Goal: Transaction & Acquisition: Purchase product/service

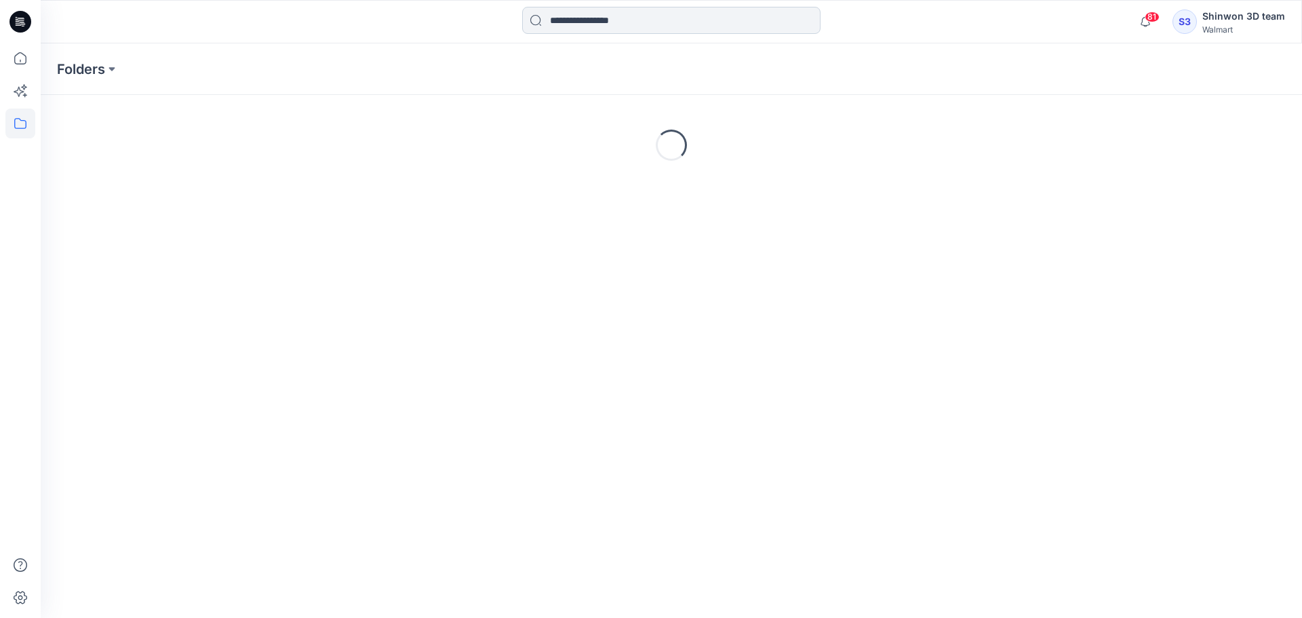
click at [638, 18] on input at bounding box center [671, 20] width 298 height 27
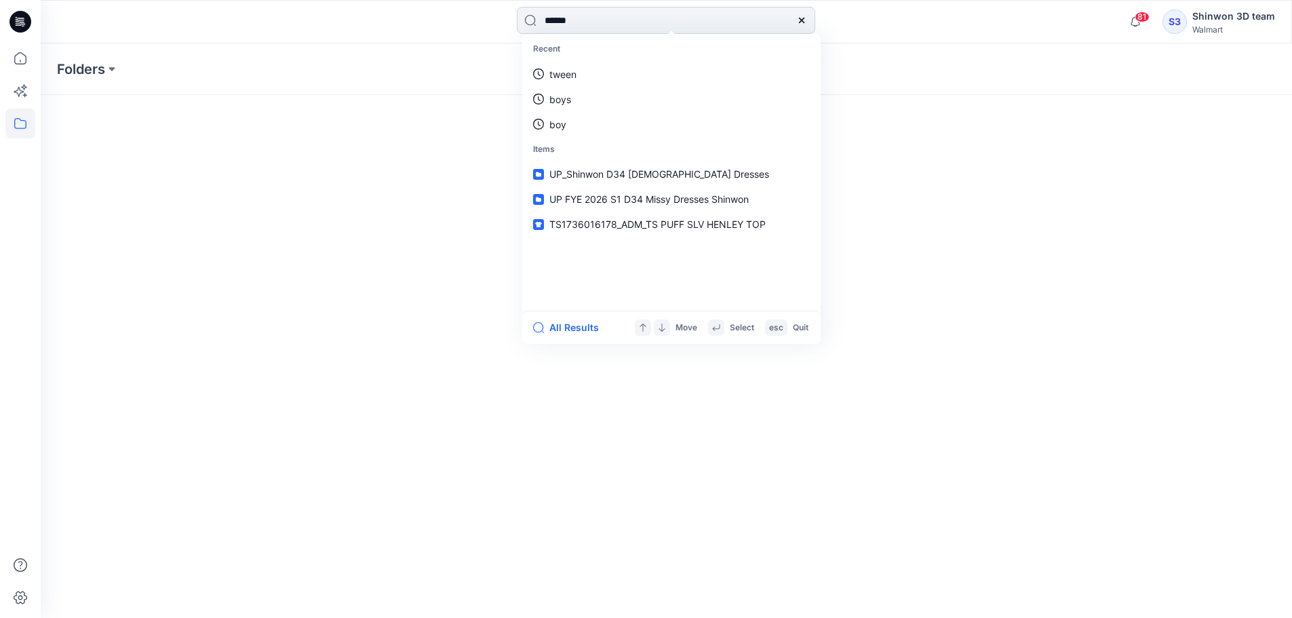
type input "******"
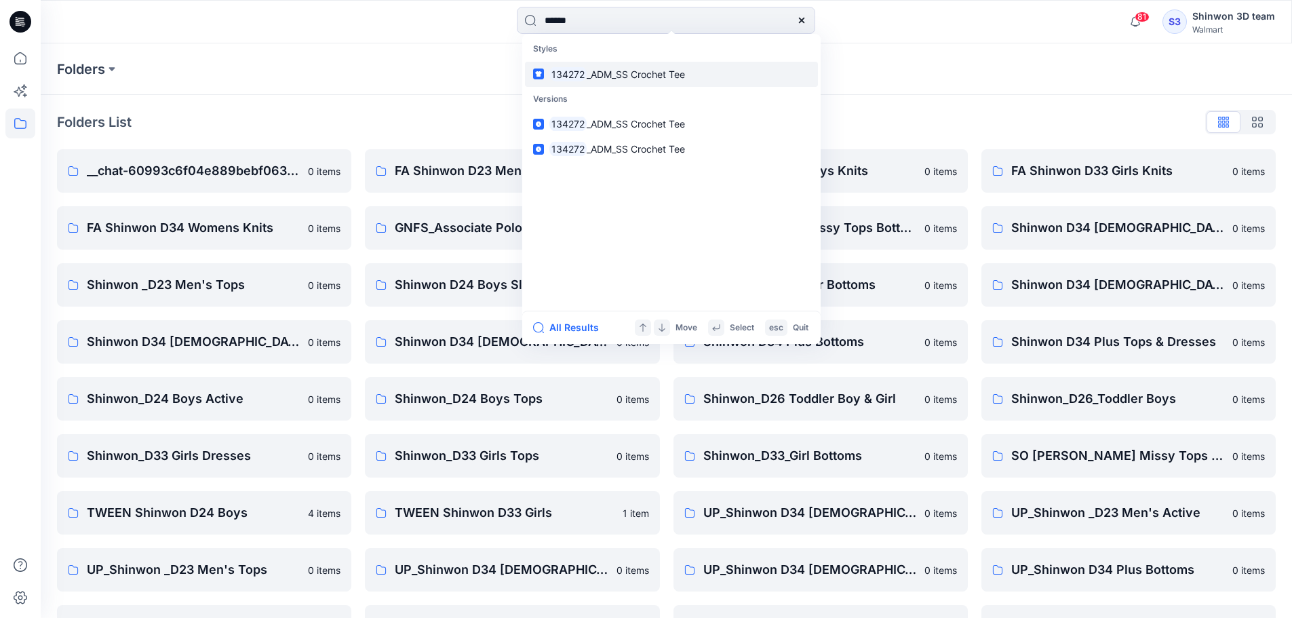
click at [675, 71] on span "_ADM_SS Crochet Tee" at bounding box center [636, 74] width 98 height 12
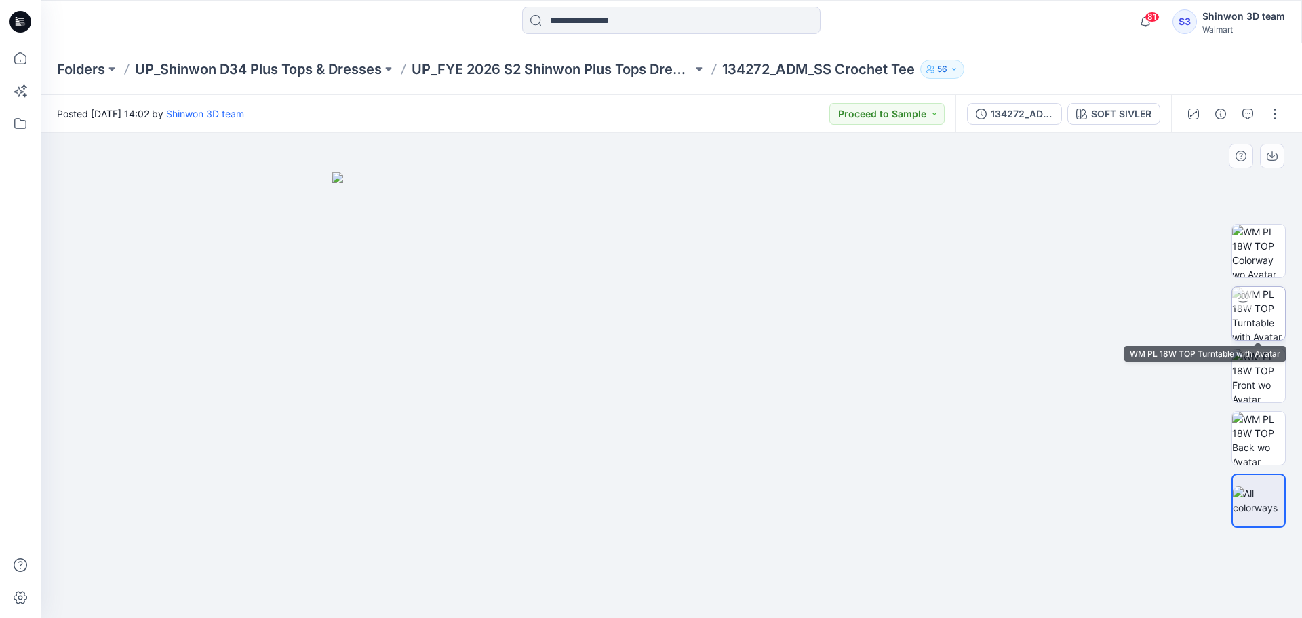
click at [1253, 313] on img at bounding box center [1258, 313] width 53 height 53
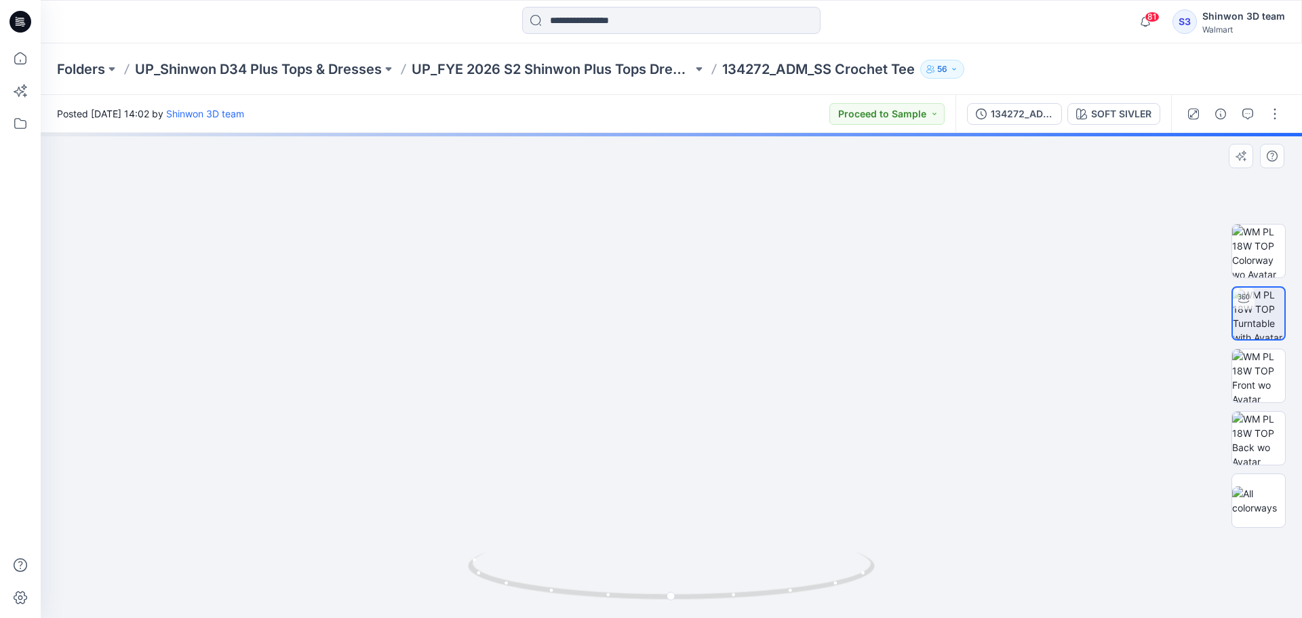
drag, startPoint x: 690, startPoint y: 368, endPoint x: 695, endPoint y: 425, distance: 57.2
click at [695, 425] on img at bounding box center [671, 269] width 1135 height 697
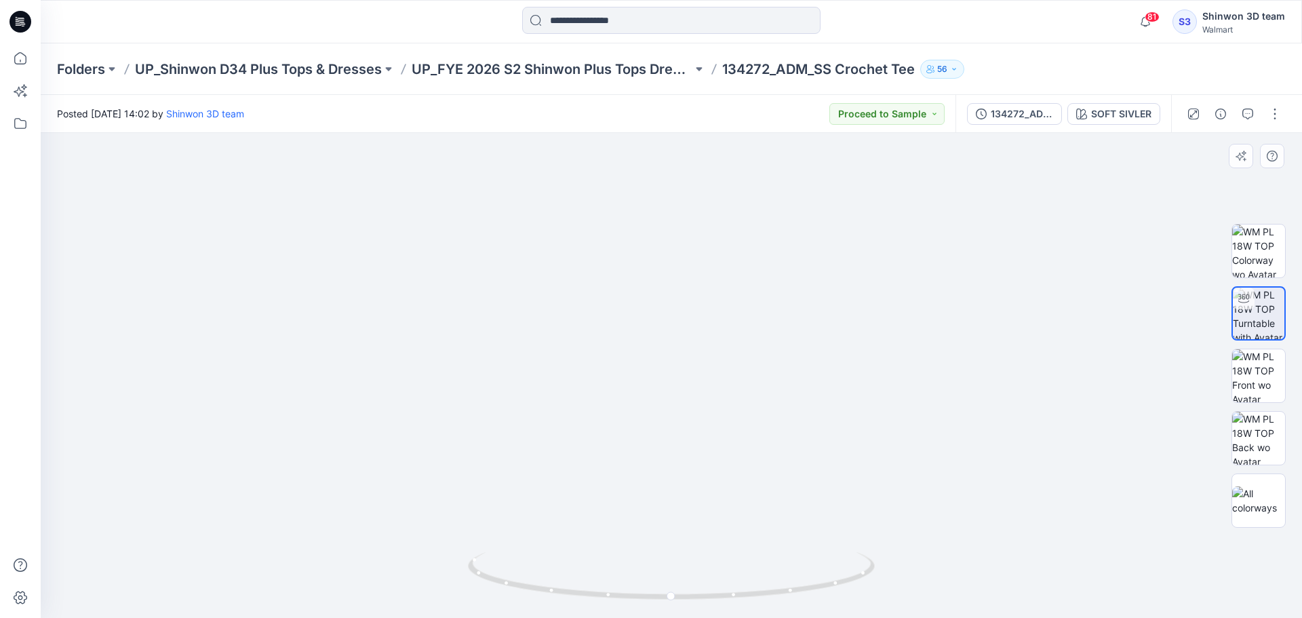
drag, startPoint x: 675, startPoint y: 385, endPoint x: 674, endPoint y: 403, distance: 17.6
click at [674, 403] on img at bounding box center [671, 343] width 875 height 549
drag, startPoint x: 724, startPoint y: 338, endPoint x: 727, endPoint y: 319, distance: 18.5
click at [727, 319] on img at bounding box center [671, 319] width 875 height 597
click at [1267, 430] on img at bounding box center [1258, 438] width 53 height 53
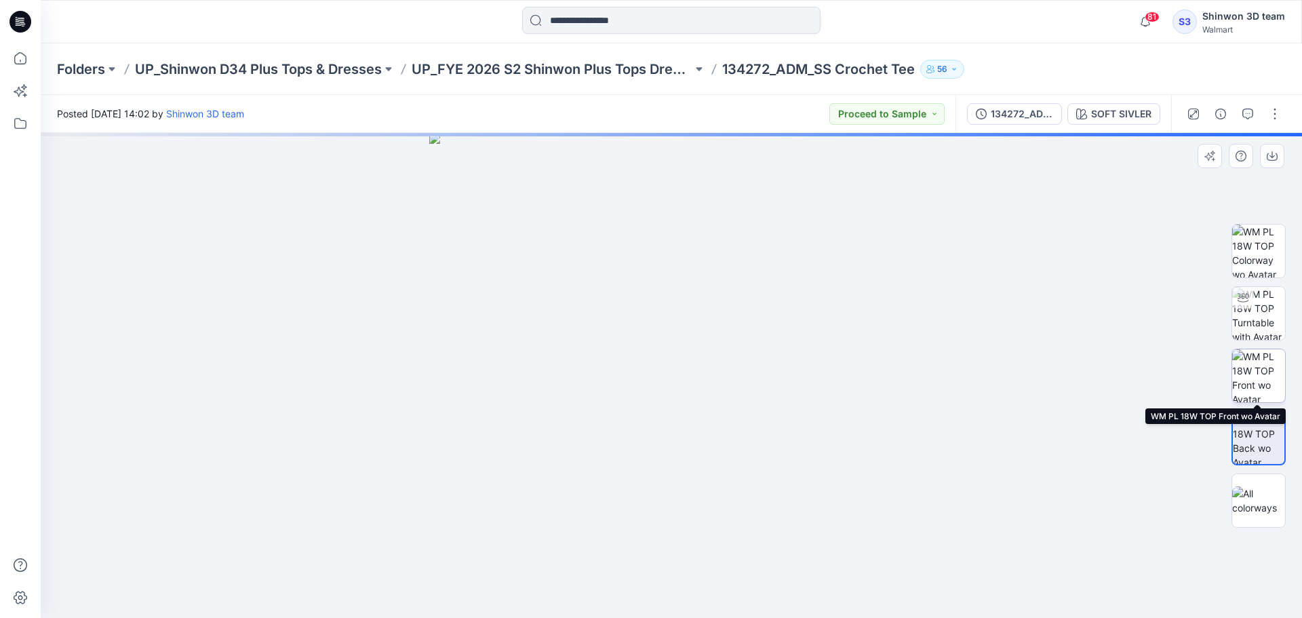
click at [1263, 371] on img at bounding box center [1258, 375] width 53 height 53
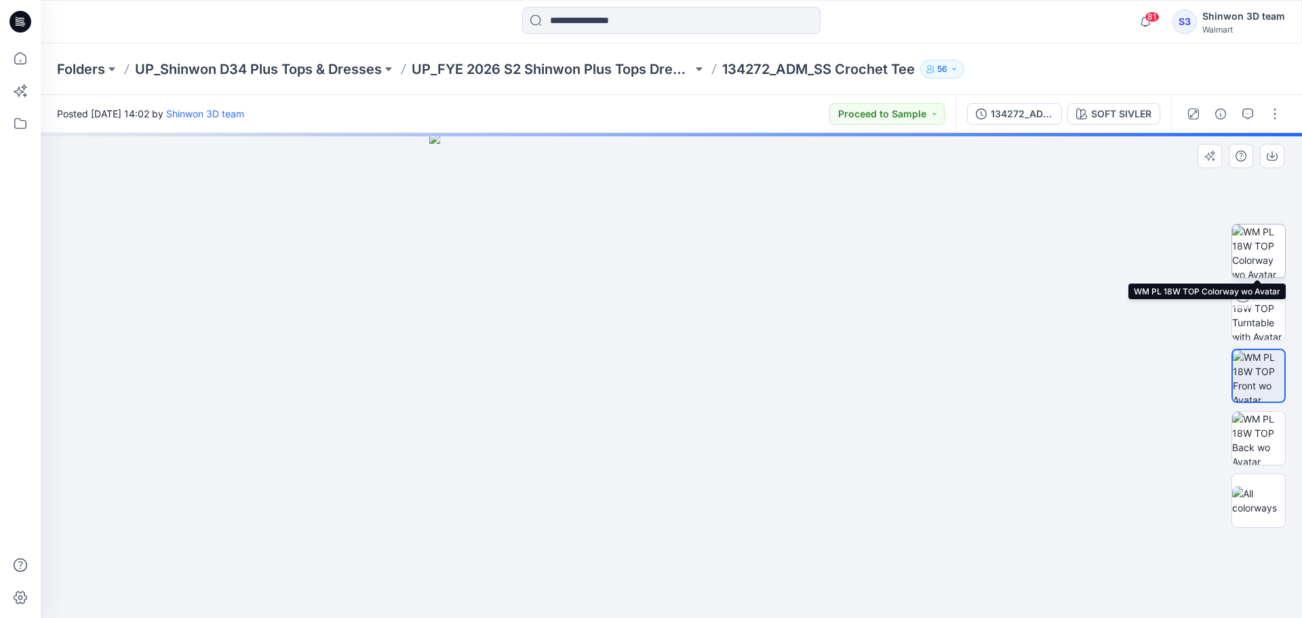
click at [1270, 250] on img at bounding box center [1258, 250] width 53 height 53
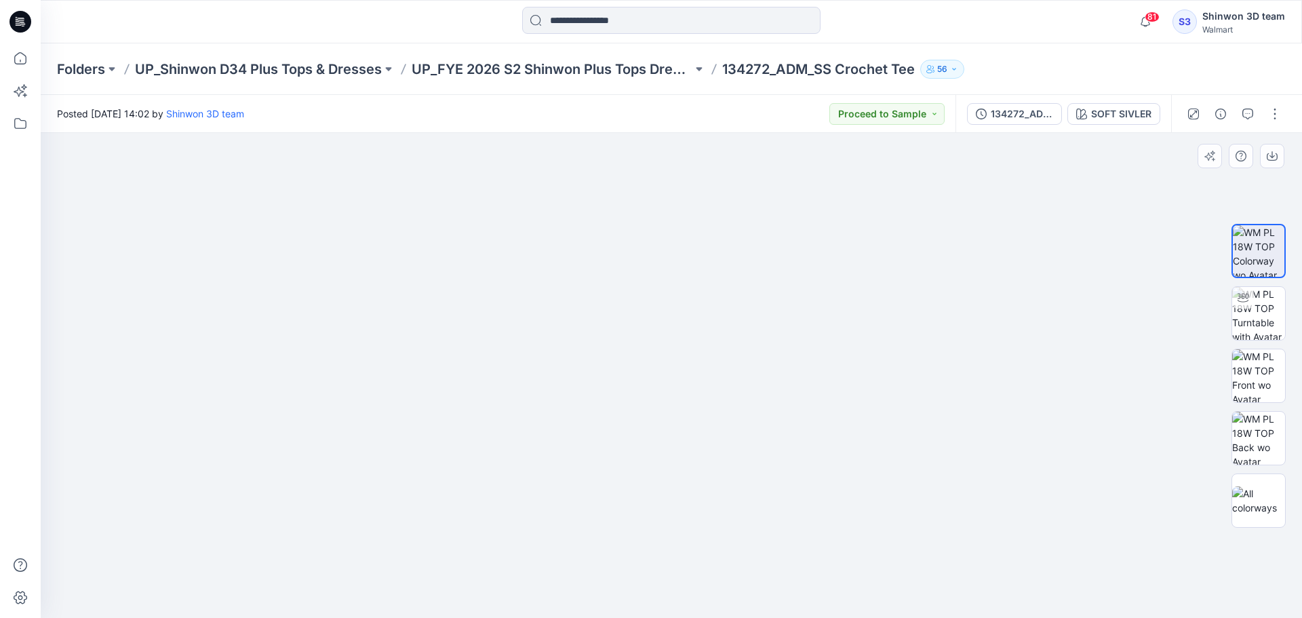
drag, startPoint x: 790, startPoint y: 400, endPoint x: 809, endPoint y: 505, distance: 106.2
click at [791, 402] on img at bounding box center [672, 357] width 580 height 522
drag, startPoint x: 777, startPoint y: 530, endPoint x: 721, endPoint y: 510, distance: 59.6
click at [704, 515] on img at bounding box center [672, 360] width 580 height 516
click at [1255, 326] on img at bounding box center [1258, 313] width 53 height 53
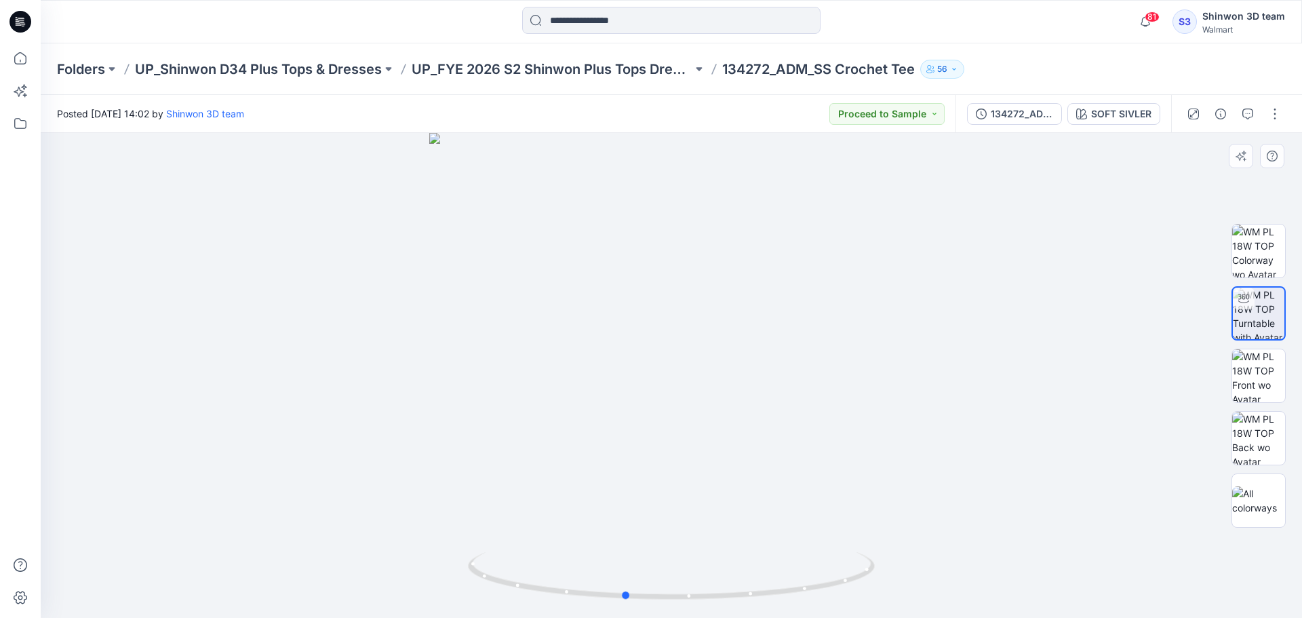
drag, startPoint x: 727, startPoint y: 511, endPoint x: 699, endPoint y: 407, distance: 107.6
click at [680, 507] on div at bounding box center [671, 375] width 1261 height 485
drag, startPoint x: 701, startPoint y: 404, endPoint x: 812, endPoint y: 419, distance: 112.9
click at [743, 413] on div at bounding box center [671, 375] width 1261 height 485
drag, startPoint x: 812, startPoint y: 419, endPoint x: 632, endPoint y: 349, distance: 193.5
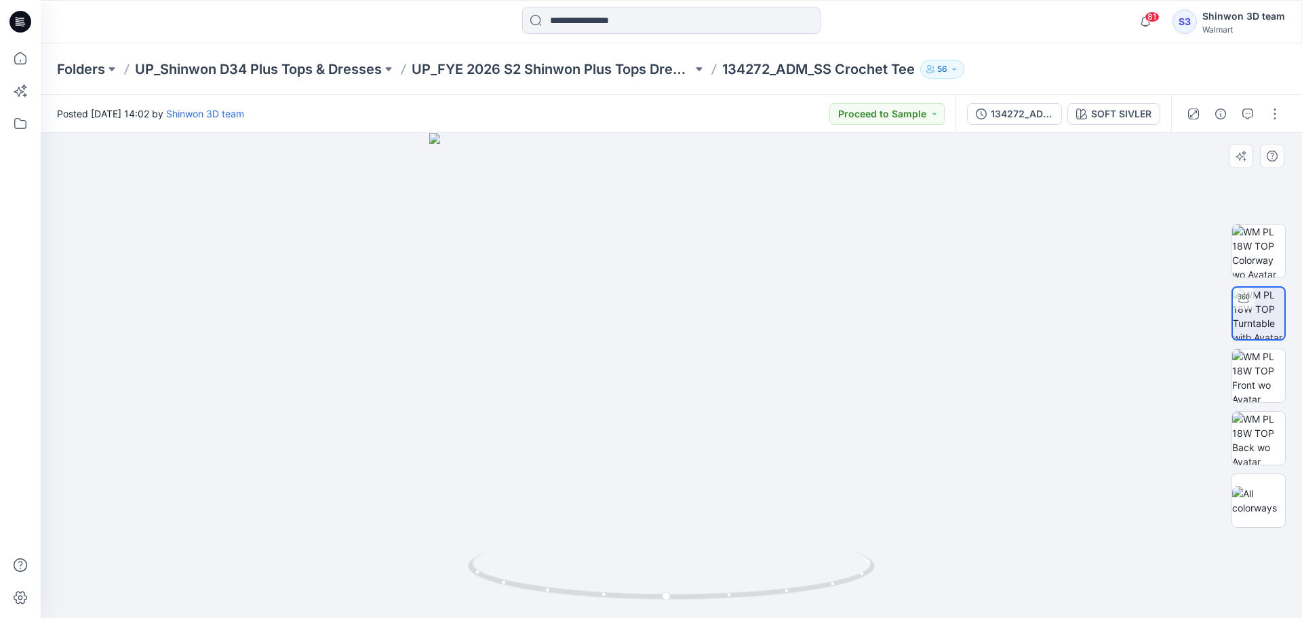
click at [802, 415] on div at bounding box center [671, 375] width 1261 height 485
drag, startPoint x: 664, startPoint y: 435, endPoint x: 655, endPoint y: 486, distance: 51.0
click at [660, 503] on img at bounding box center [678, 264] width 1394 height 707
drag, startPoint x: 646, startPoint y: 398, endPoint x: 648, endPoint y: 423, distance: 24.5
click at [648, 423] on img at bounding box center [681, 175] width 2077 height 885
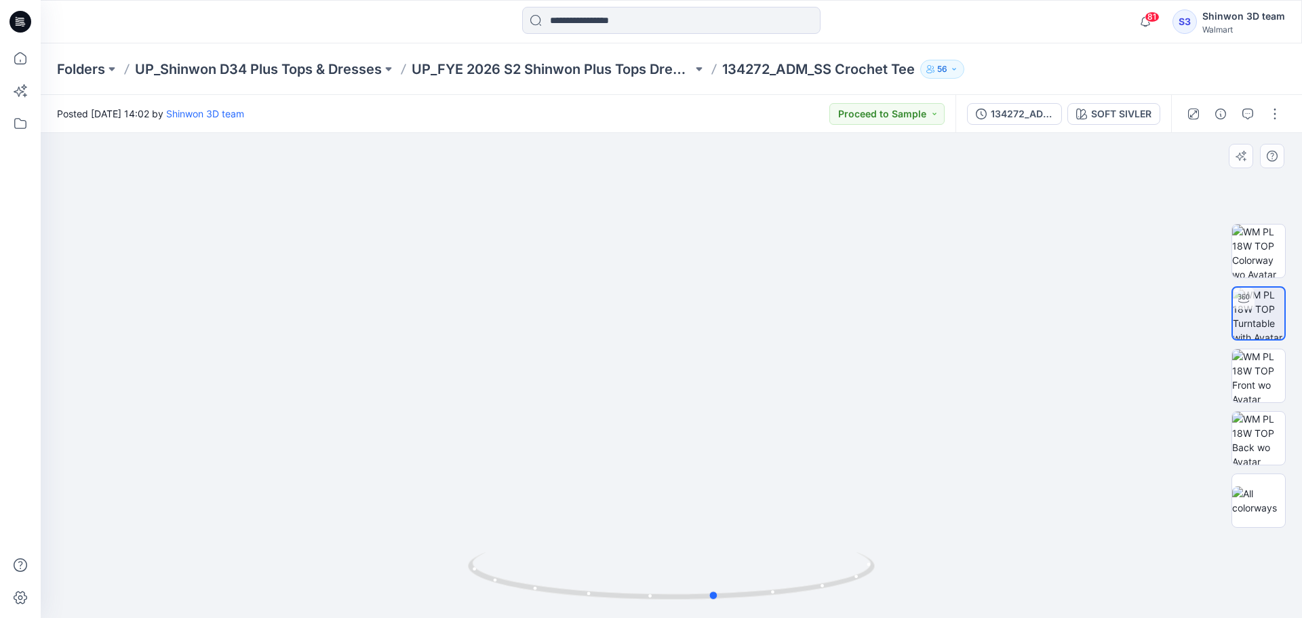
drag, startPoint x: 689, startPoint y: 605, endPoint x: 762, endPoint y: 589, distance: 74.2
click at [752, 611] on img at bounding box center [671, 585] width 407 height 66
